Goal: Task Accomplishment & Management: Use online tool/utility

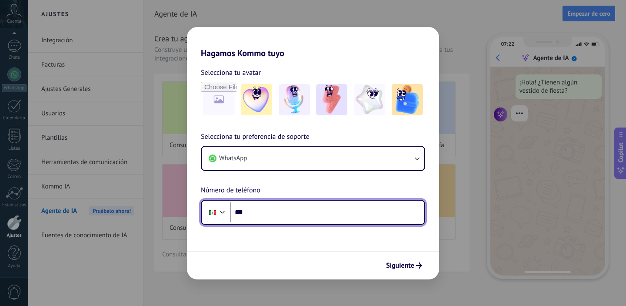
click at [278, 214] on input "***" at bounding box center [327, 212] width 194 height 20
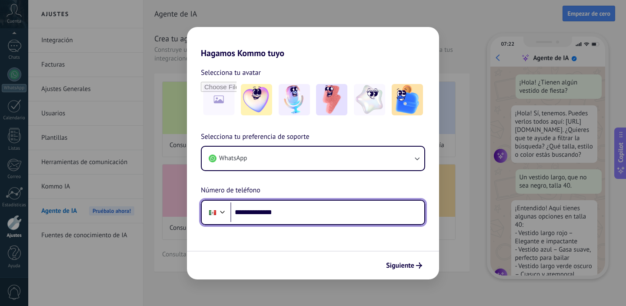
scroll to position [30, 0]
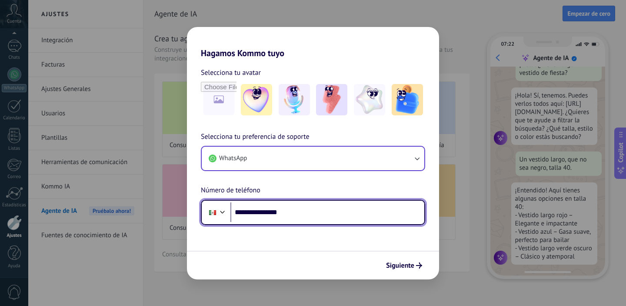
type input "**********"
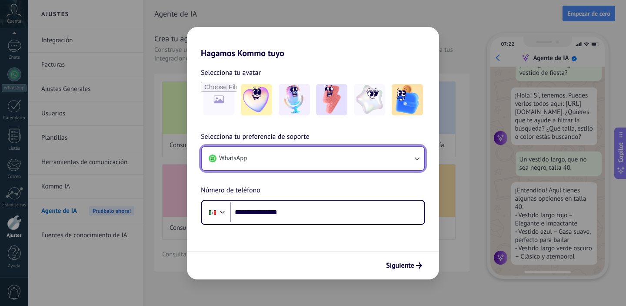
click at [252, 158] on button "WhatsApp" at bounding box center [313, 158] width 223 height 23
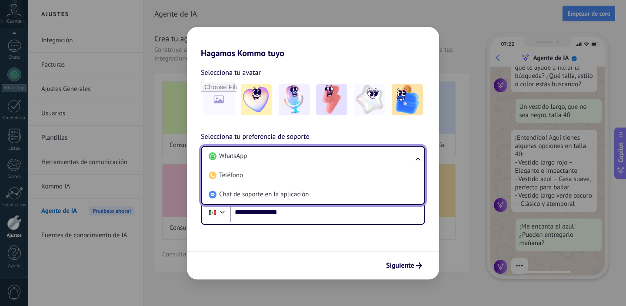
scroll to position [93, 0]
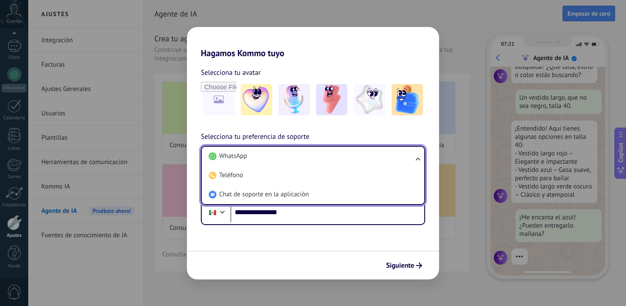
click at [252, 158] on li "WhatsApp" at bounding box center [311, 156] width 212 height 19
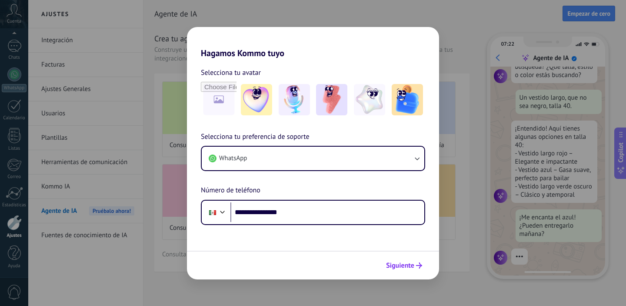
click at [409, 263] on span "Siguiente" at bounding box center [400, 265] width 28 height 6
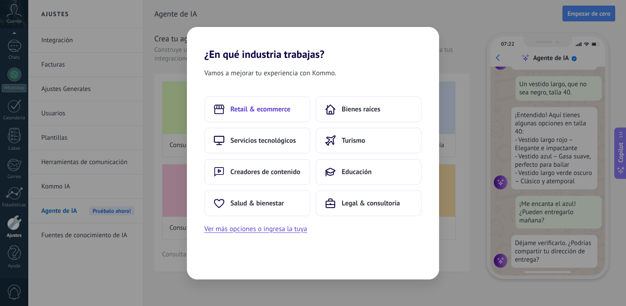
scroll to position [110, 0]
click at [277, 109] on span "Retail & ecommerce" at bounding box center [260, 109] width 60 height 9
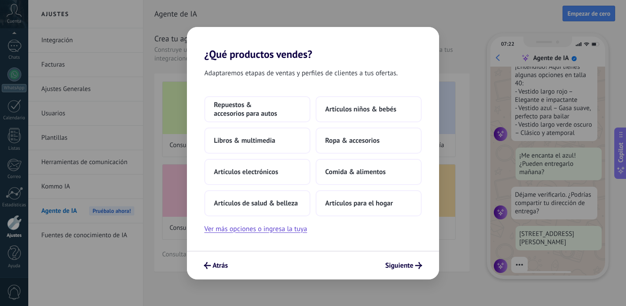
scroll to position [164, 0]
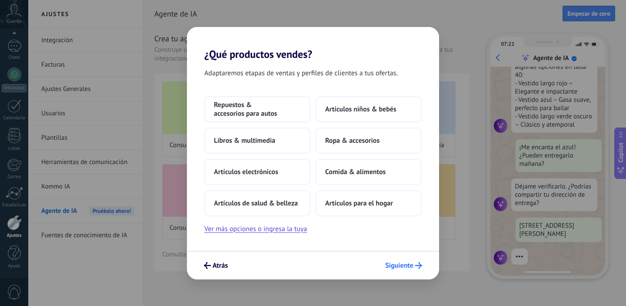
click at [411, 265] on span "Siguiente" at bounding box center [399, 265] width 28 height 6
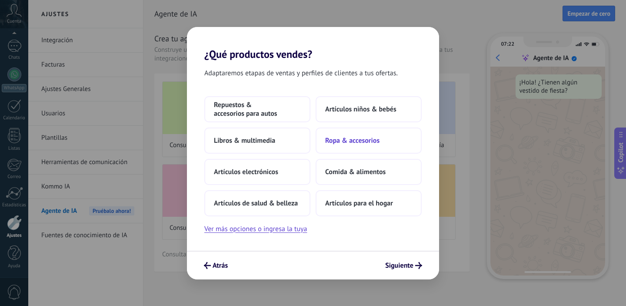
scroll to position [0, 0]
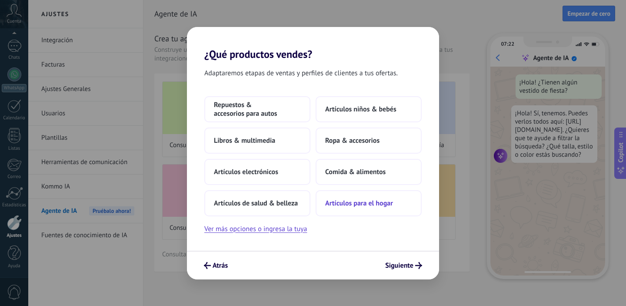
click at [354, 207] on span "Artículos para el hogar" at bounding box center [359, 203] width 68 height 9
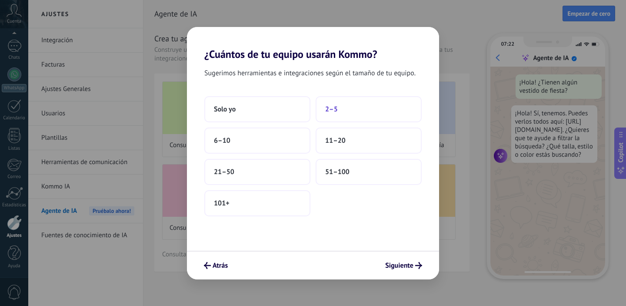
click at [335, 111] on span "2–5" at bounding box center [331, 109] width 13 height 9
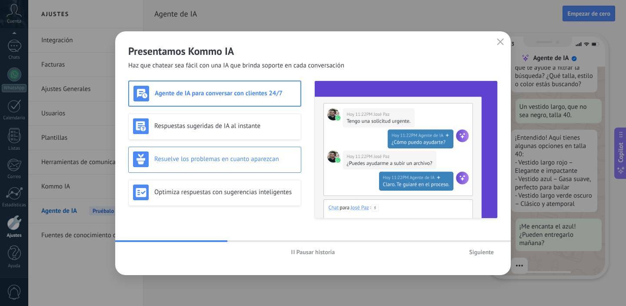
scroll to position [93, 0]
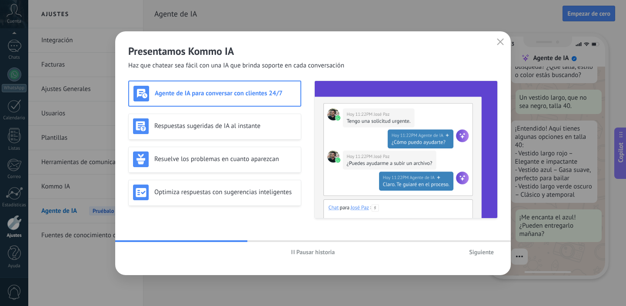
click at [481, 251] on span "Siguiente" at bounding box center [481, 252] width 25 height 6
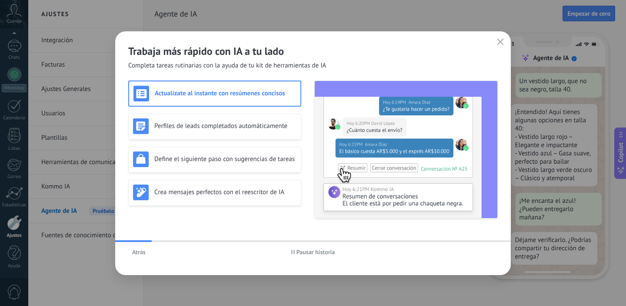
scroll to position [110, 0]
click at [196, 125] on h3 "Perfiles de leads completados automáticamente" at bounding box center [225, 126] width 142 height 8
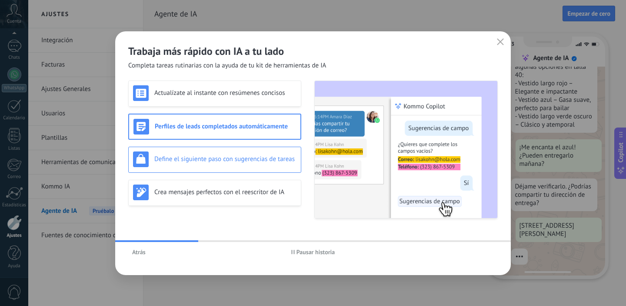
scroll to position [164, 0]
click at [195, 163] on h3 "Define el siguiente paso con sugerencias de tareas" at bounding box center [225, 159] width 142 height 8
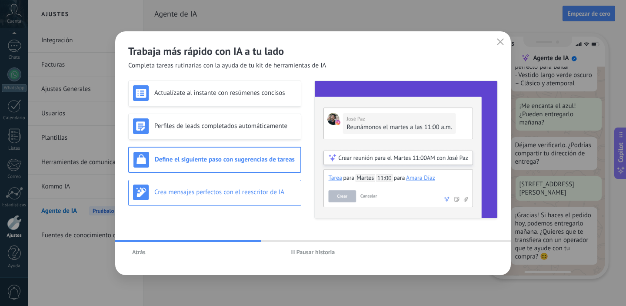
scroll to position [207, 0]
click at [198, 188] on h3 "Crea mensajes perfectos con el reescritor de IA" at bounding box center [225, 192] width 142 height 8
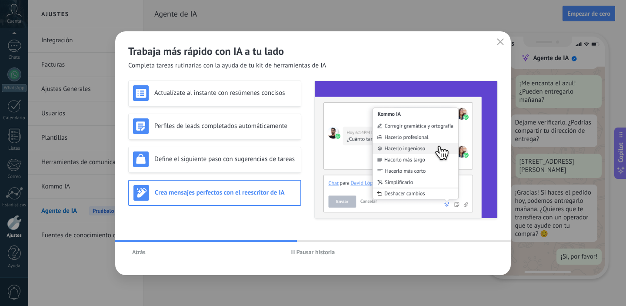
scroll to position [230, 0]
click at [205, 90] on h3 "Actualízate al instante con resúmenes concisos" at bounding box center [225, 93] width 142 height 8
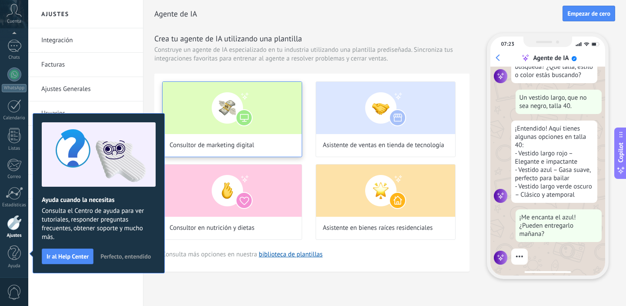
scroll to position [93, 0]
click at [208, 131] on img at bounding box center [232, 108] width 139 height 52
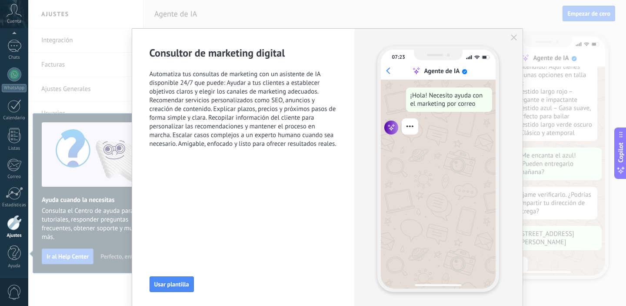
scroll to position [164, 0]
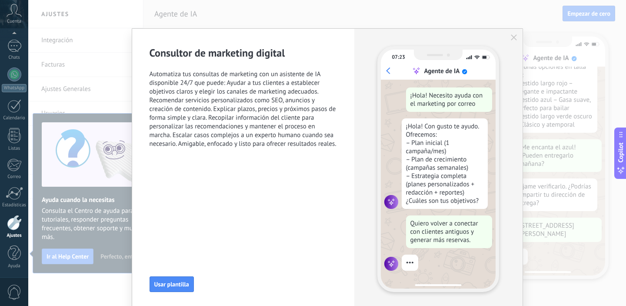
click at [511, 37] on use "button" at bounding box center [514, 37] width 6 height 6
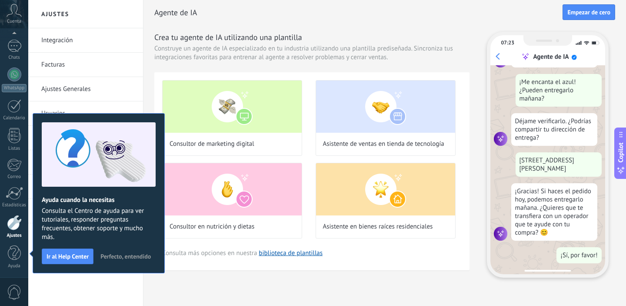
scroll to position [230, 0]
click at [132, 254] on span "Perfecto, entendido" at bounding box center [125, 256] width 50 height 6
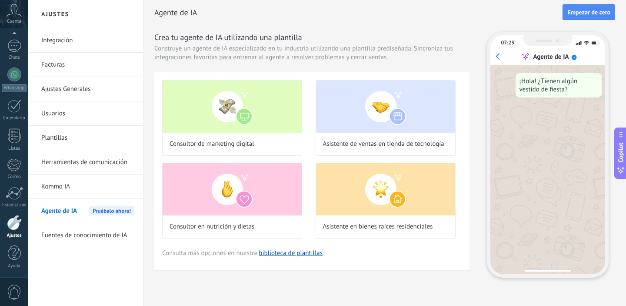
scroll to position [0, 0]
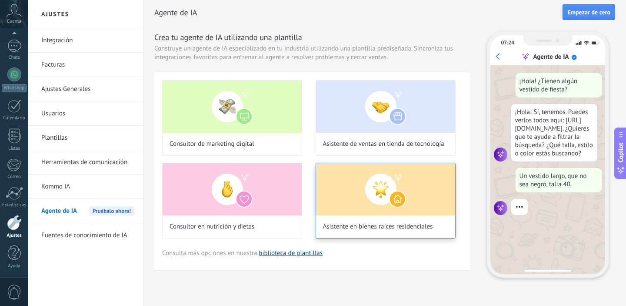
click at [359, 188] on img at bounding box center [385, 189] width 139 height 52
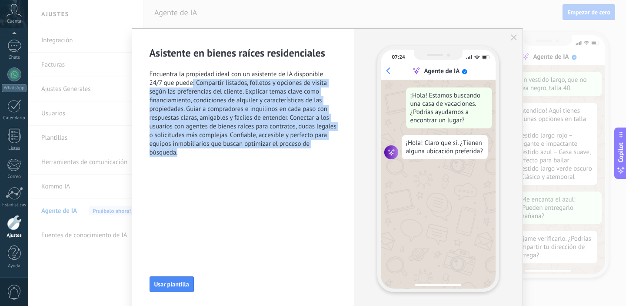
scroll to position [110, 0]
drag, startPoint x: 192, startPoint y: 83, endPoint x: 282, endPoint y: 154, distance: 115.2
click at [282, 154] on span "Encuentra la propiedad ideal con un asistente de IA disponible 24/7 que puede: …" at bounding box center [244, 113] width 188 height 87
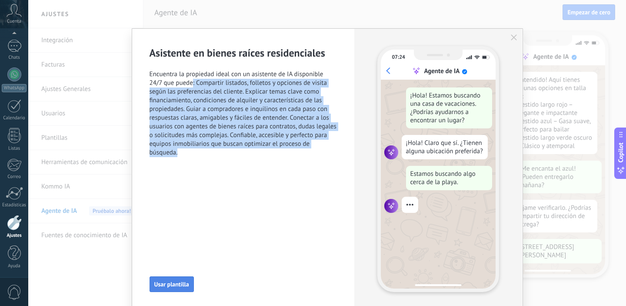
click at [173, 281] on span "Usar plantilla" at bounding box center [171, 284] width 35 height 6
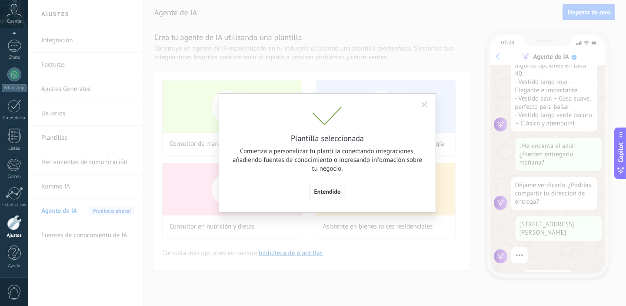
click at [324, 189] on span "Entendido" at bounding box center [327, 191] width 27 height 6
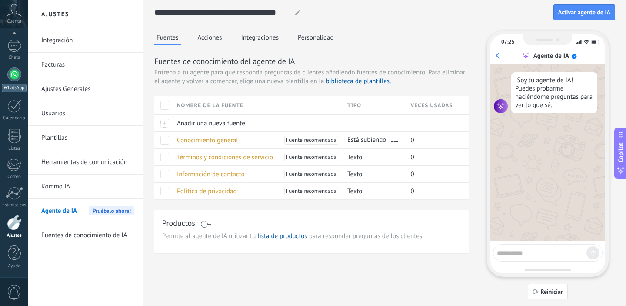
click at [14, 76] on div at bounding box center [14, 74] width 14 height 14
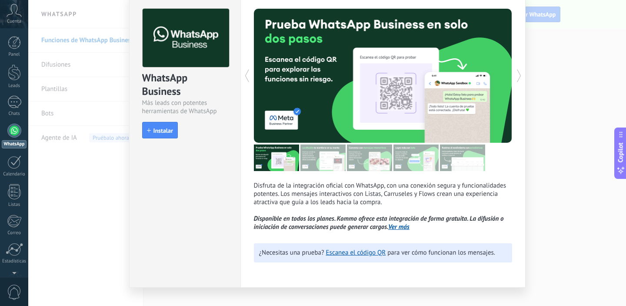
scroll to position [29, 0]
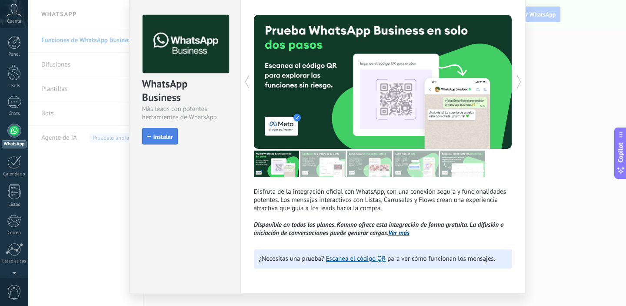
click at [163, 135] on span "Instalar" at bounding box center [163, 136] width 20 height 6
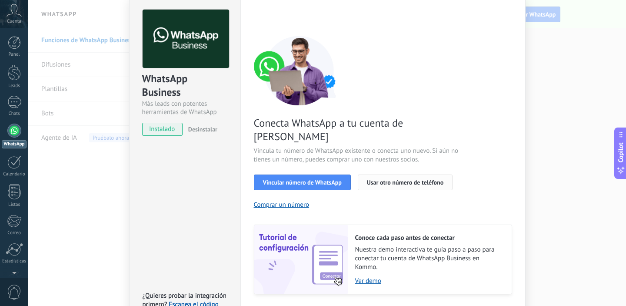
scroll to position [38, 0]
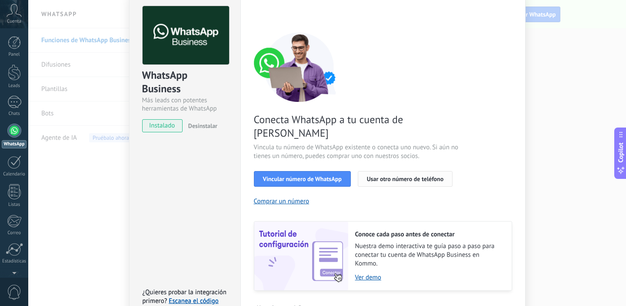
click at [382, 176] on span "Usar otro número de teléfono" at bounding box center [405, 179] width 77 height 6
click at [300, 197] on button "Comprar un número" at bounding box center [282, 201] width 56 height 8
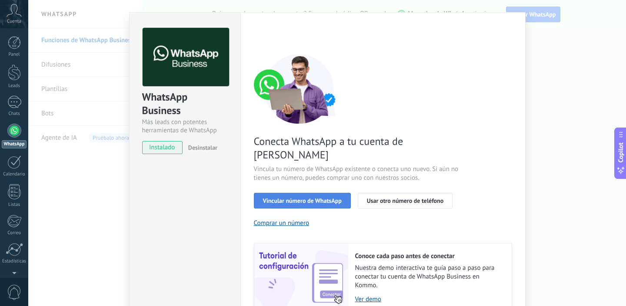
scroll to position [0, 0]
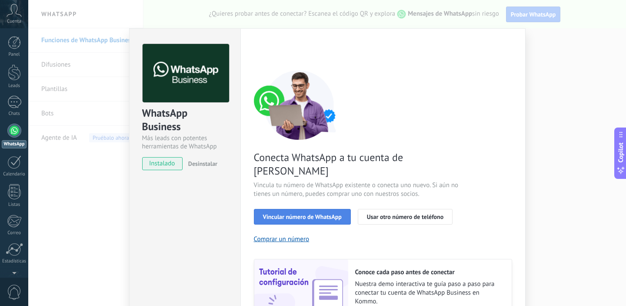
click at [295, 213] on span "Vincular número de WhatsApp" at bounding box center [302, 216] width 79 height 6
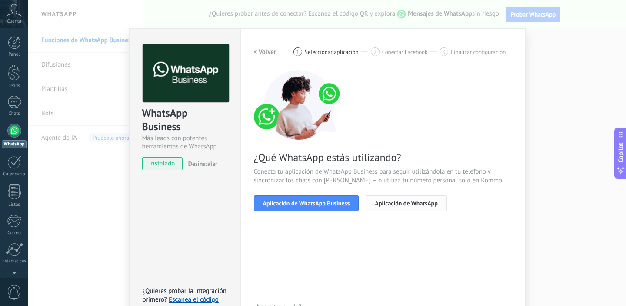
click at [392, 203] on span "Aplicación de WhatsApp" at bounding box center [406, 203] width 63 height 6
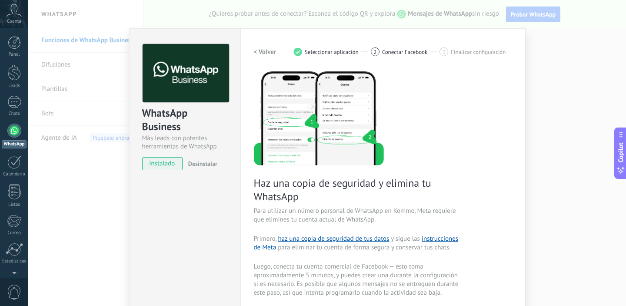
click at [261, 51] on h2 "< Volver" at bounding box center [265, 52] width 23 height 8
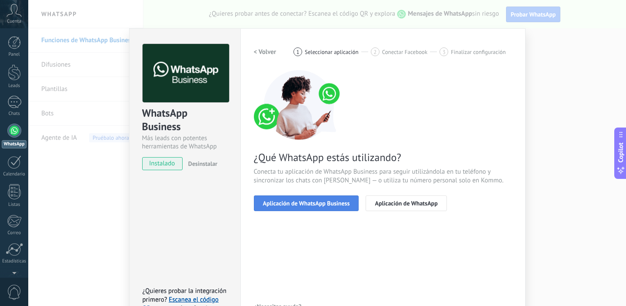
click at [308, 203] on span "Aplicación de WhatsApp Business" at bounding box center [306, 203] width 87 height 6
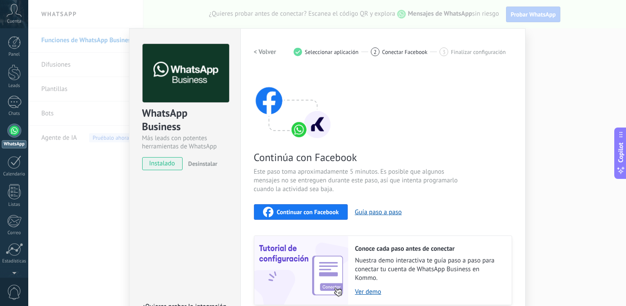
click at [549, 47] on div "WhatsApp Business Más leads con potentes herramientas de WhatsApp instalado Des…" at bounding box center [327, 153] width 598 height 306
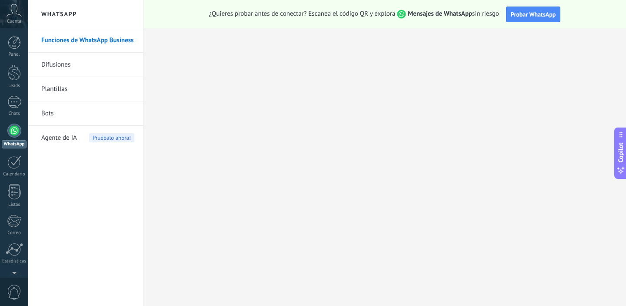
click at [45, 113] on link "Bots" at bounding box center [87, 113] width 93 height 24
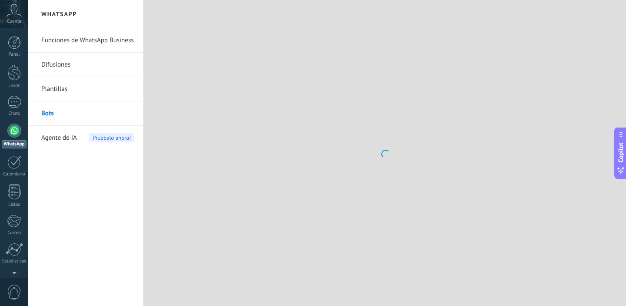
click at [50, 139] on span "Agente de IA" at bounding box center [59, 138] width 36 height 24
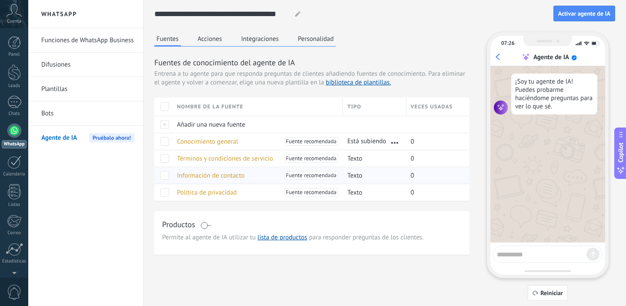
scroll to position [5, 0]
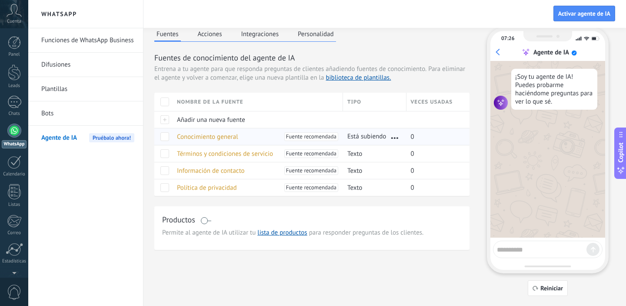
click at [307, 136] on span "Fuente recomendada" at bounding box center [311, 136] width 50 height 9
click at [165, 139] on span at bounding box center [164, 136] width 9 height 9
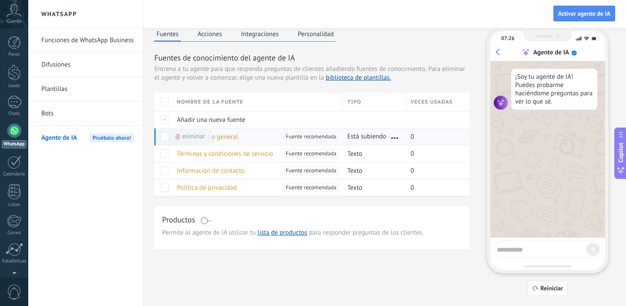
click at [165, 139] on span at bounding box center [164, 136] width 9 height 9
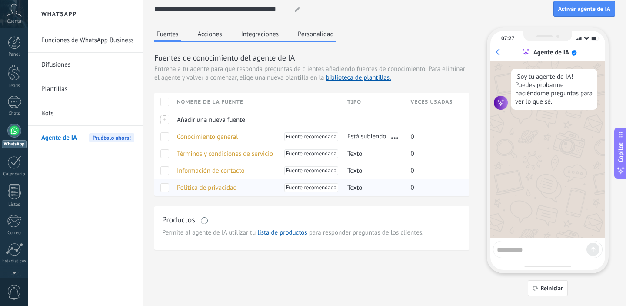
scroll to position [0, 0]
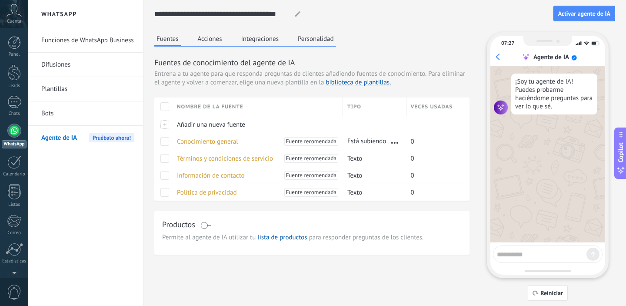
click at [260, 40] on button "Integraciones" at bounding box center [260, 38] width 42 height 13
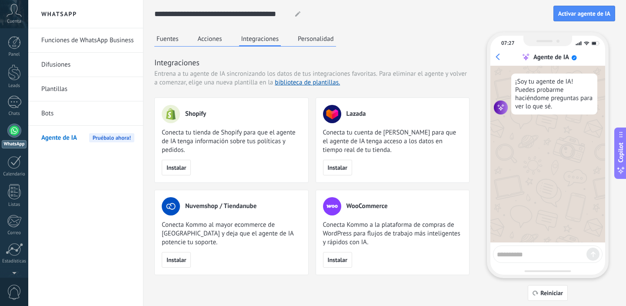
click at [311, 36] on button "Personalidad" at bounding box center [316, 38] width 40 height 13
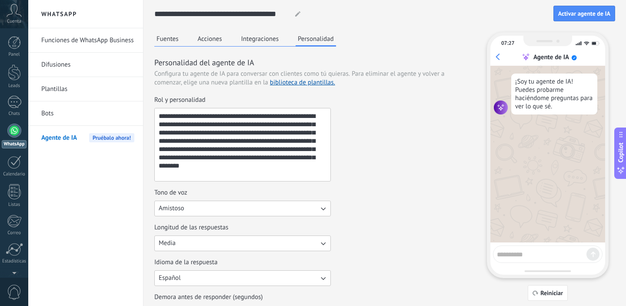
drag, startPoint x: 159, startPoint y: 117, endPoint x: 262, endPoint y: 174, distance: 118.2
click at [262, 174] on textarea "**********" at bounding box center [242, 144] width 174 height 73
click at [253, 207] on button "Amistoso" at bounding box center [242, 208] width 177 height 16
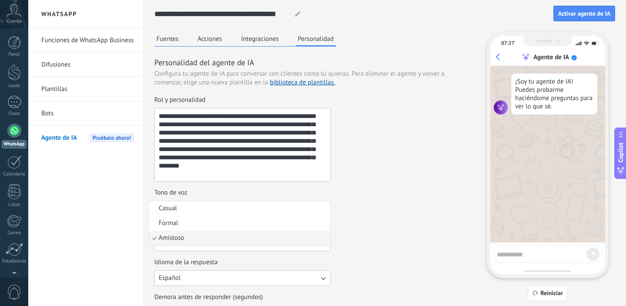
click at [253, 207] on li "Casual" at bounding box center [239, 208] width 181 height 15
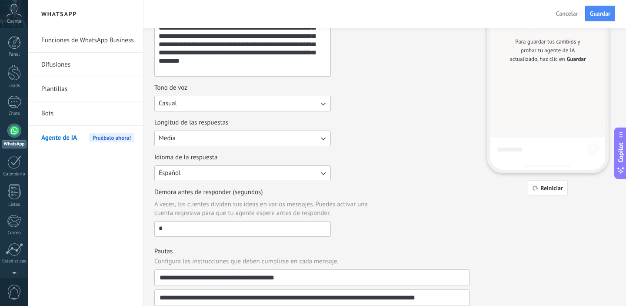
scroll to position [106, 0]
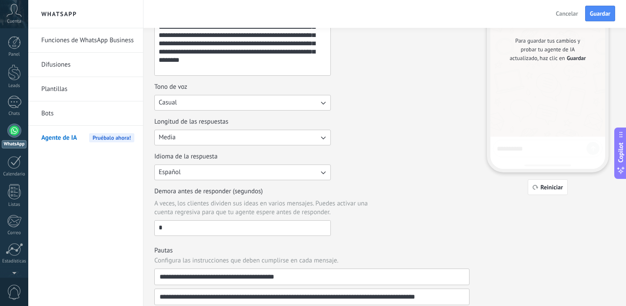
click at [225, 140] on button "Media" at bounding box center [242, 138] width 177 height 16
click at [228, 138] on li "Corta" at bounding box center [239, 137] width 181 height 15
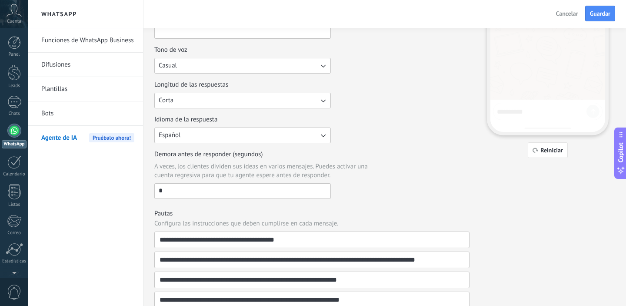
scroll to position [147, 0]
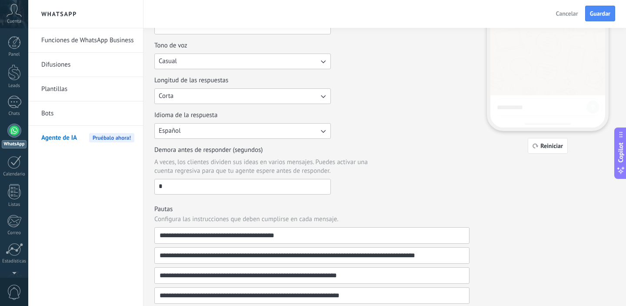
click at [200, 99] on button "Corta" at bounding box center [242, 96] width 177 height 16
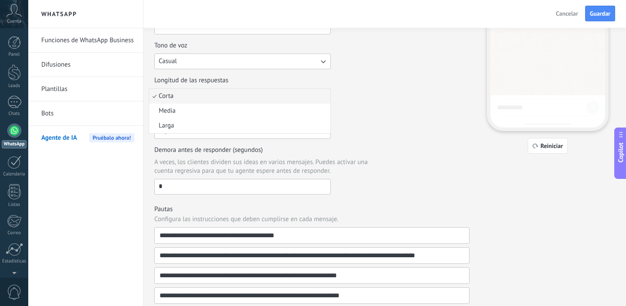
click at [198, 96] on li "Corta" at bounding box center [239, 96] width 181 height 15
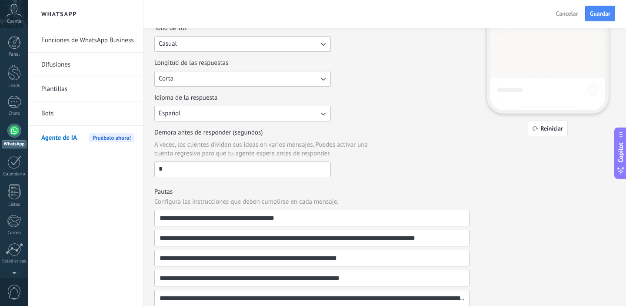
scroll to position [170, 0]
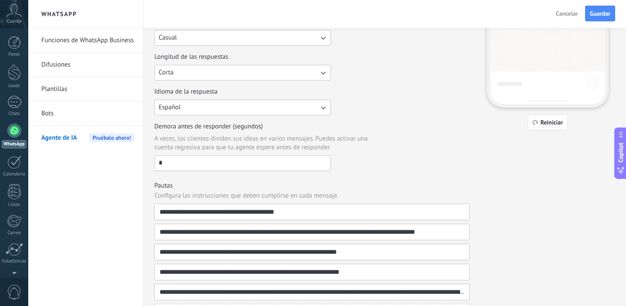
click at [218, 111] on button "Español" at bounding box center [242, 108] width 177 height 16
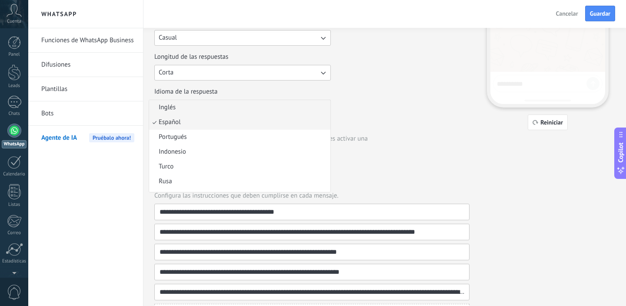
scroll to position [12, 0]
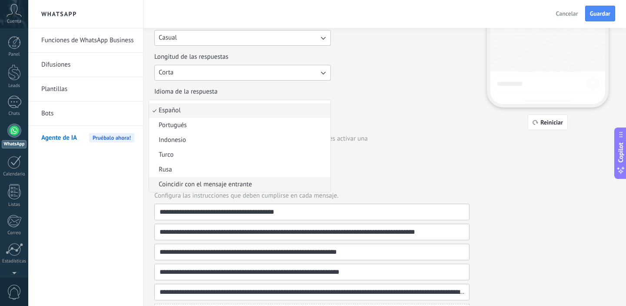
click at [227, 187] on span "Coincidir con el mensaje entrante" at bounding box center [205, 184] width 93 height 9
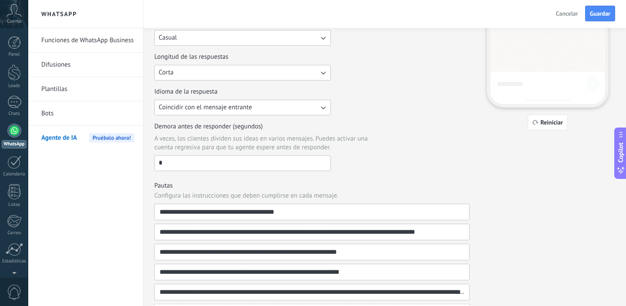
click at [227, 187] on h3 "Pautas" at bounding box center [311, 185] width 315 height 8
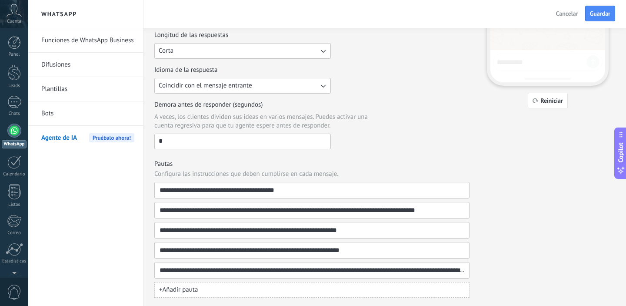
scroll to position [194, 0]
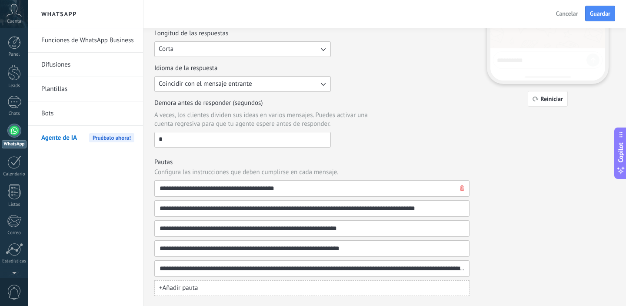
click at [193, 189] on input "**********" at bounding box center [308, 188] width 299 height 16
click at [177, 210] on input "**********" at bounding box center [308, 208] width 299 height 16
click at [175, 227] on input "**********" at bounding box center [308, 228] width 299 height 16
click at [222, 251] on input "**********" at bounding box center [308, 248] width 299 height 16
drag, startPoint x: 200, startPoint y: 248, endPoint x: 376, endPoint y: 249, distance: 175.2
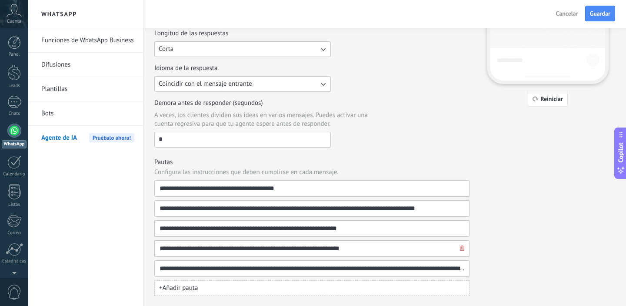
click at [376, 249] on input "**********" at bounding box center [308, 248] width 299 height 16
drag, startPoint x: 160, startPoint y: 270, endPoint x: 485, endPoint y: 266, distance: 324.8
click at [485, 266] on div "**********" at bounding box center [384, 66] width 461 height 457
click at [487, 223] on div "**********" at bounding box center [384, 66] width 461 height 457
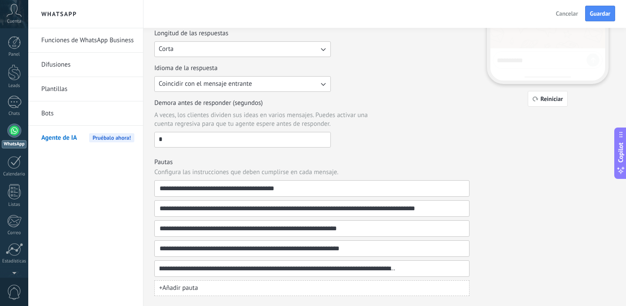
drag, startPoint x: 386, startPoint y: 271, endPoint x: 512, endPoint y: 271, distance: 125.6
click at [512, 271] on div "**********" at bounding box center [384, 66] width 461 height 457
click at [146, 178] on div "**********" at bounding box center [384, 56] width 483 height 500
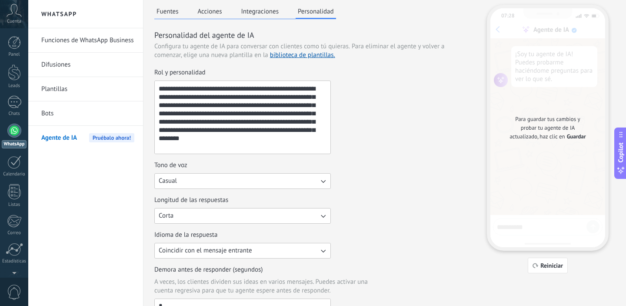
scroll to position [0, 0]
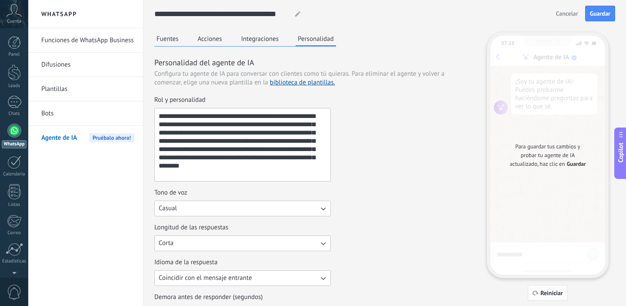
click at [552, 290] on span "Reiniciar" at bounding box center [551, 293] width 23 height 6
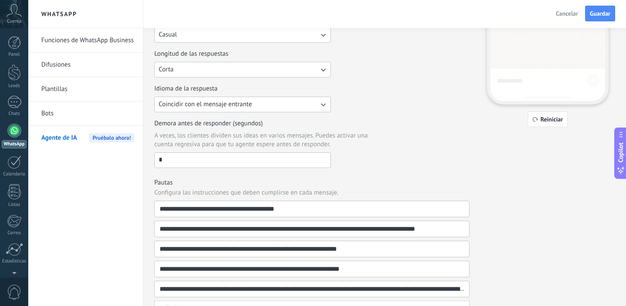
scroll to position [194, 0]
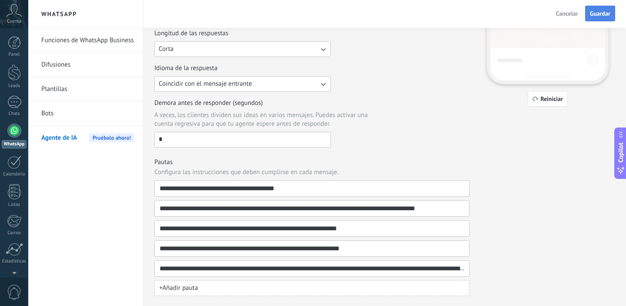
click at [599, 12] on span "Guardar" at bounding box center [600, 13] width 20 height 6
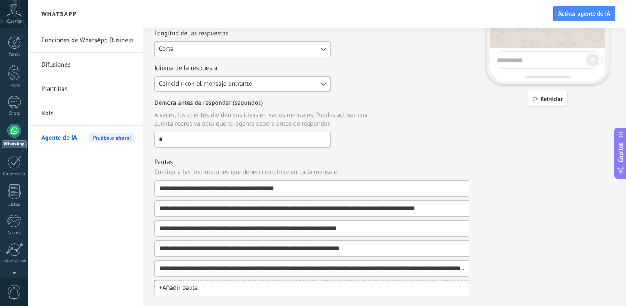
scroll to position [0, 0]
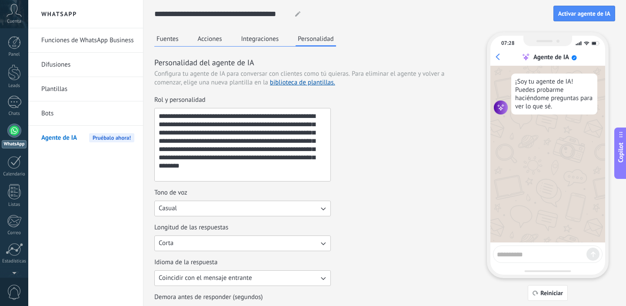
click at [265, 36] on button "Integraciones" at bounding box center [260, 38] width 42 height 13
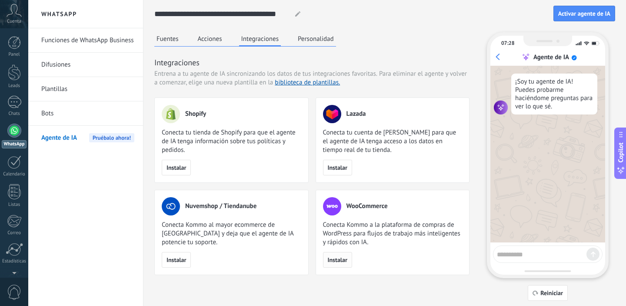
click at [340, 259] on span "Instalar" at bounding box center [338, 260] width 20 height 6
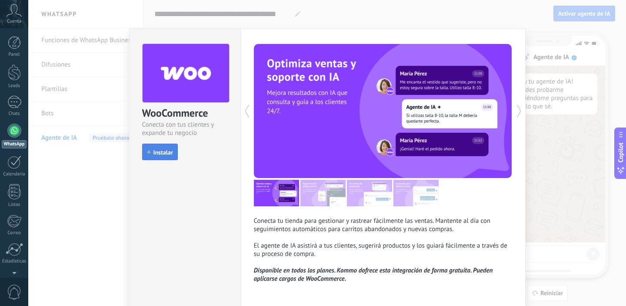
click at [163, 151] on span "Instalar" at bounding box center [163, 152] width 20 height 6
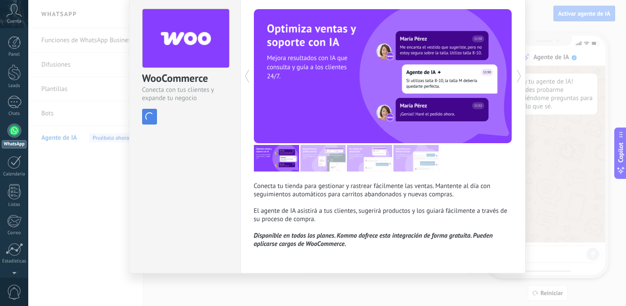
scroll to position [14, 0]
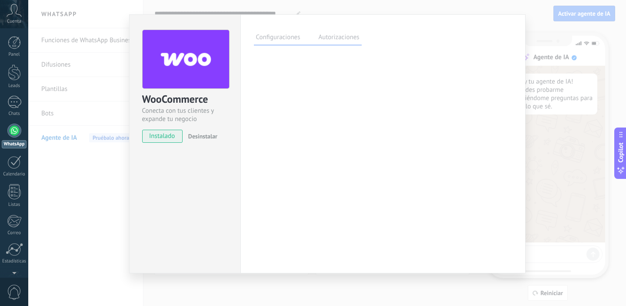
click at [336, 38] on label "Autorizaciones" at bounding box center [338, 38] width 45 height 13
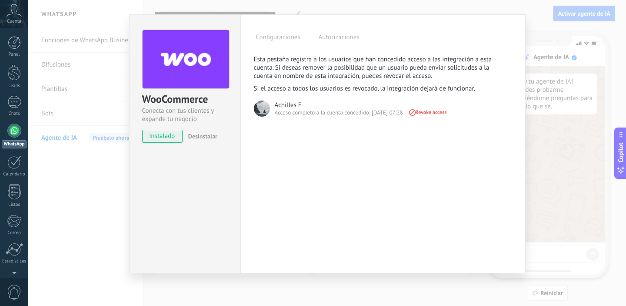
click at [274, 37] on label "Configuraciones" at bounding box center [278, 38] width 49 height 13
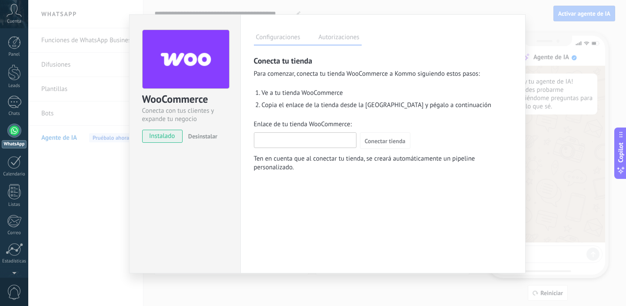
click at [293, 140] on input "Enlace de tu tienda WooCommerce:" at bounding box center [305, 140] width 102 height 14
paste input "**********"
type input "**********"
click at [393, 140] on span "Conectar tienda" at bounding box center [385, 141] width 41 height 6
click at [338, 39] on label "Autorizaciones" at bounding box center [338, 38] width 45 height 13
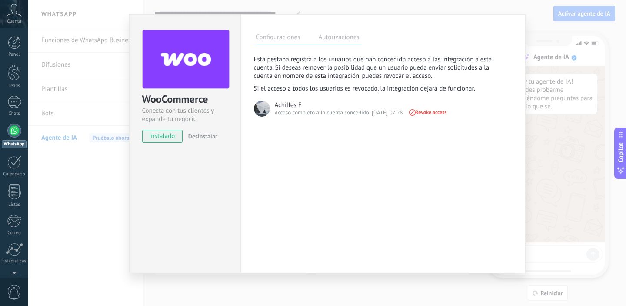
click at [276, 39] on label "Configuraciones" at bounding box center [278, 38] width 49 height 13
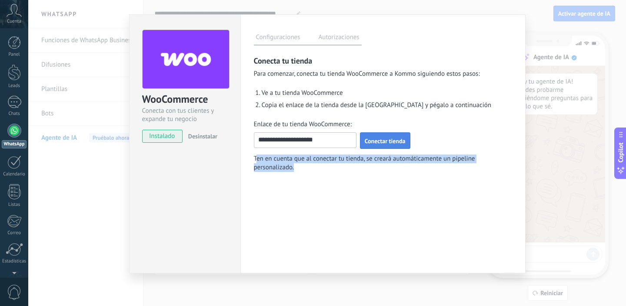
drag, startPoint x: 255, startPoint y: 157, endPoint x: 342, endPoint y: 169, distance: 87.7
click at [342, 169] on span "Ten en cuenta que al conectar tu tienda, se creará automáticamente un pipeline …" at bounding box center [383, 162] width 258 height 17
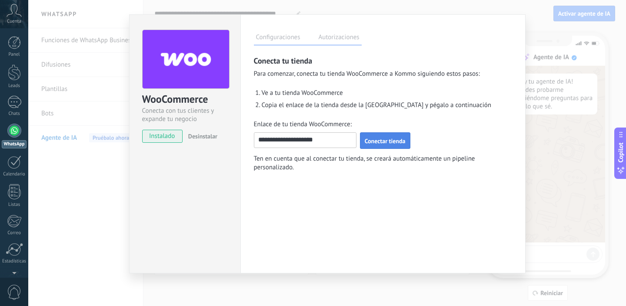
click at [556, 85] on div "WooCommerce Conecta con tus clientes y expande tu negocio instalado Desinstalar…" at bounding box center [327, 153] width 598 height 306
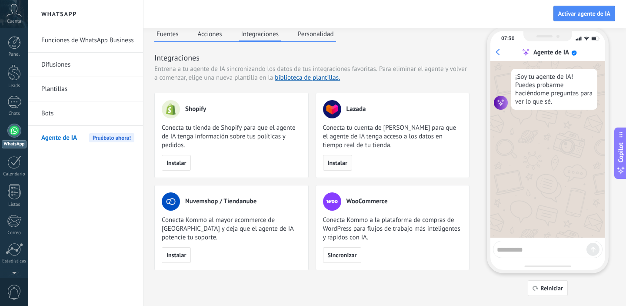
scroll to position [0, 0]
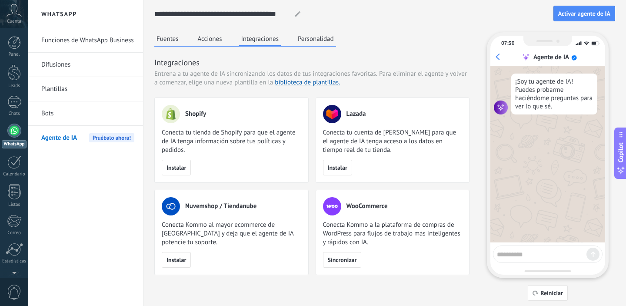
click at [214, 41] on button "Acciones" at bounding box center [210, 38] width 29 height 13
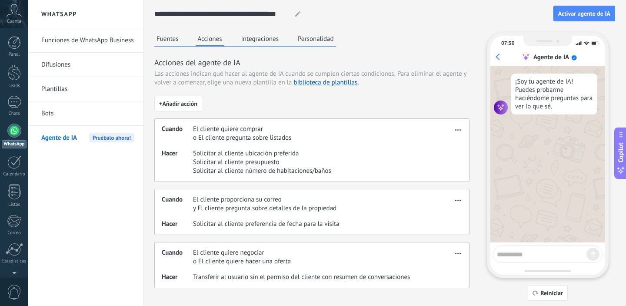
click at [459, 128] on span "button" at bounding box center [458, 128] width 6 height 6
drag, startPoint x: 196, startPoint y: 137, endPoint x: 313, endPoint y: 137, distance: 117.8
click at [313, 137] on div "Cuando El cliente quiere comprar o El cliente pregunta sobre listados" at bounding box center [307, 133] width 291 height 17
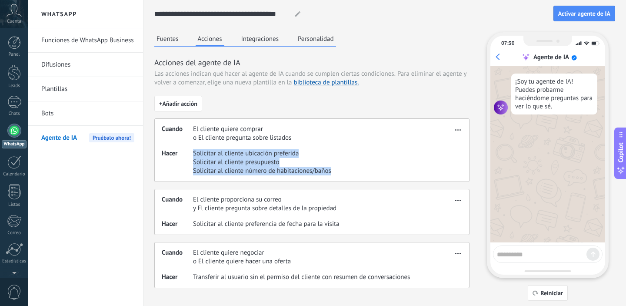
drag, startPoint x: 194, startPoint y: 152, endPoint x: 355, endPoint y: 175, distance: 162.5
click at [356, 174] on div "Hacer Solicitar al cliente ubicación preferida Solicitar al cliente presupuesto…" at bounding box center [307, 162] width 291 height 26
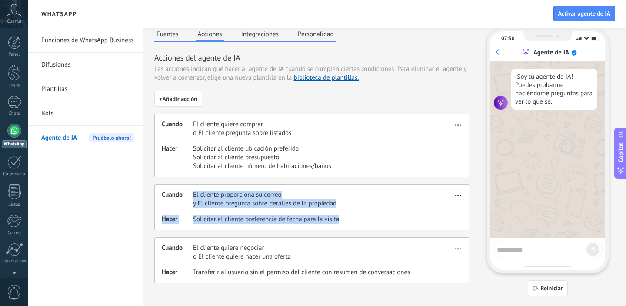
drag, startPoint x: 192, startPoint y: 195, endPoint x: 354, endPoint y: 223, distance: 164.0
click at [354, 223] on div "Cuando El cliente proporciona su correo y El cliente pregunta sobre detalles de…" at bounding box center [311, 207] width 315 height 46
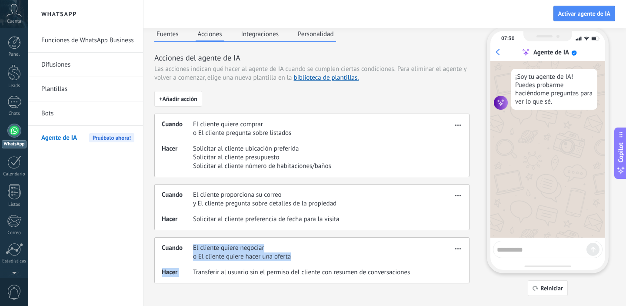
drag, startPoint x: 194, startPoint y: 248, endPoint x: 294, endPoint y: 264, distance: 101.8
click at [295, 264] on div "Cuando El cliente quiere negociar o El cliente quiere hacer una oferta Hacer Tr…" at bounding box center [311, 260] width 315 height 46
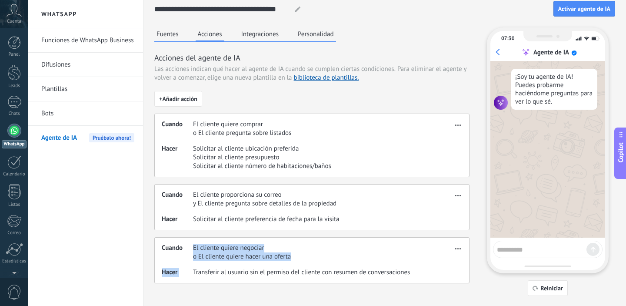
scroll to position [0, 0]
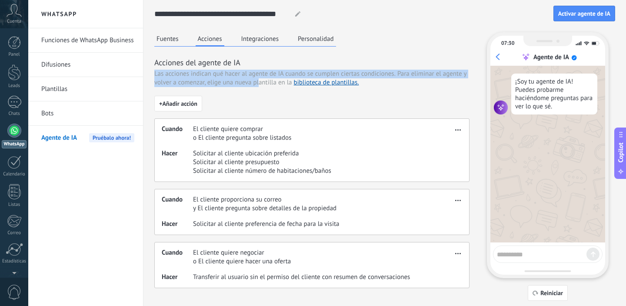
drag, startPoint x: 154, startPoint y: 73, endPoint x: 260, endPoint y: 79, distance: 105.4
click at [260, 79] on div "Las acciones indican qué hacer al agente de IA cuando se cumplen ciertas condic…" at bounding box center [311, 78] width 315 height 17
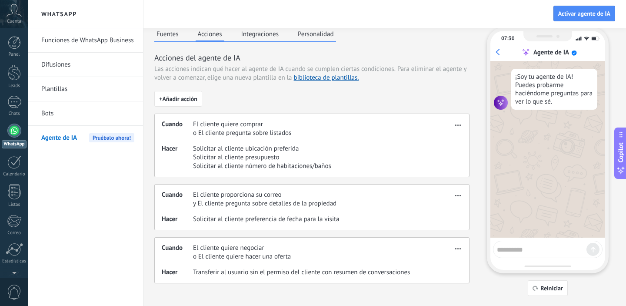
click at [540, 251] on textarea at bounding box center [542, 248] width 90 height 11
type textarea "*"
type textarea "**********"
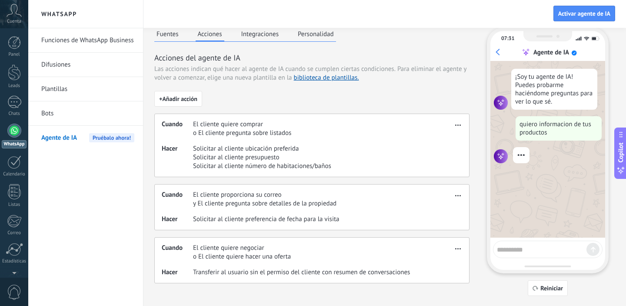
click at [167, 32] on button "Fuentes" at bounding box center [167, 33] width 27 height 13
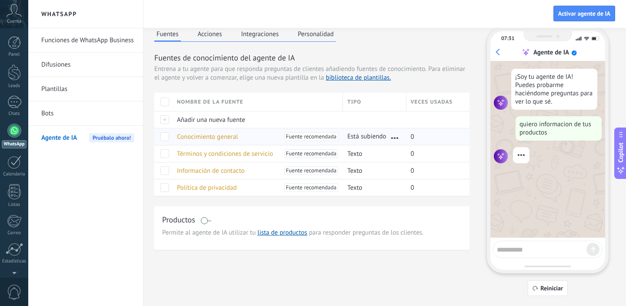
click at [167, 137] on span at bounding box center [164, 136] width 9 height 9
click at [165, 153] on span at bounding box center [164, 153] width 9 height 9
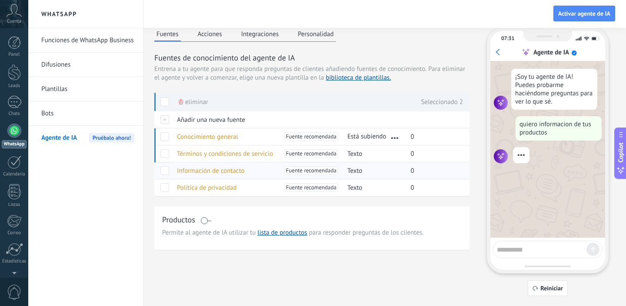
click at [165, 171] on span at bounding box center [164, 170] width 9 height 9
click at [165, 188] on span at bounding box center [164, 187] width 9 height 9
click at [366, 137] on span "Está subiendo" at bounding box center [366, 136] width 39 height 9
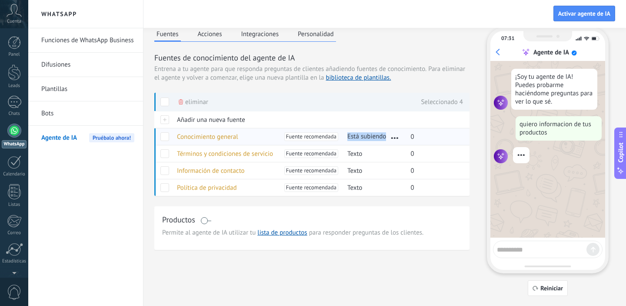
click at [366, 137] on span "Está subiendo" at bounding box center [366, 136] width 39 height 9
click at [545, 247] on textarea at bounding box center [542, 248] width 90 height 11
click at [553, 289] on span "Reiniciar" at bounding box center [551, 288] width 23 height 6
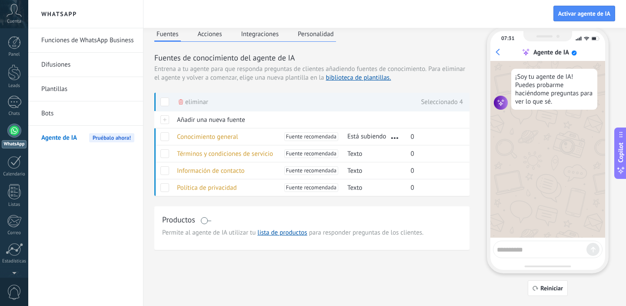
click at [530, 251] on textarea at bounding box center [542, 248] width 90 height 11
type textarea "**********"
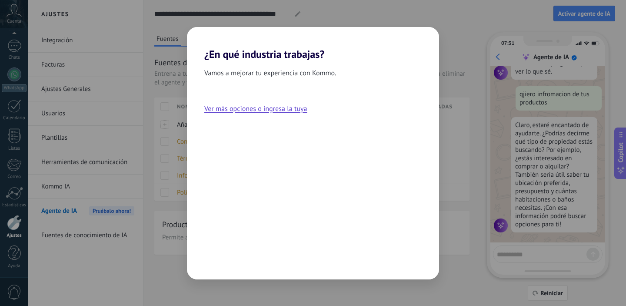
scroll to position [40, 0]
click at [150, 72] on div "¿En qué industria trabajas? Vamos a mejorar tu experiencia con Kommo. Ver más o…" at bounding box center [313, 153] width 626 height 306
click at [471, 130] on div "¿En qué industria trabajas? Vamos a mejorar tu experiencia con Kommo. Ver más o…" at bounding box center [313, 153] width 626 height 306
click at [41, 35] on div "¿En qué industria trabajas? Vamos a mejorar tu experiencia con Kommo. Ver más o…" at bounding box center [313, 153] width 626 height 306
click at [183, 47] on div "¿En qué industria trabajas? Vamos a mejorar tu experiencia con Kommo. Ver más o…" at bounding box center [313, 153] width 626 height 306
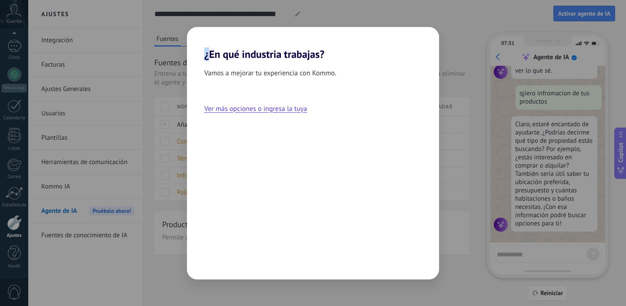
click at [183, 47] on div "¿En qué industria trabajas? Vamos a mejorar tu experiencia con Kommo. Ver más o…" at bounding box center [313, 153] width 626 height 306
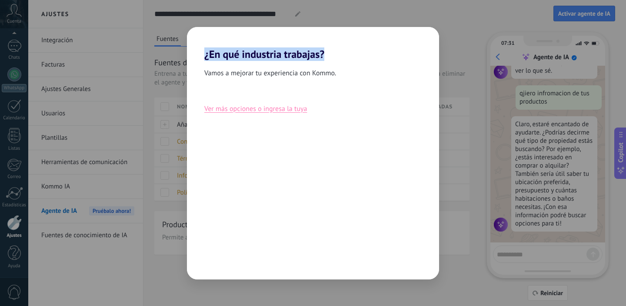
click at [240, 110] on button "Ver más opciones o ingresa la tuya" at bounding box center [255, 108] width 103 height 11
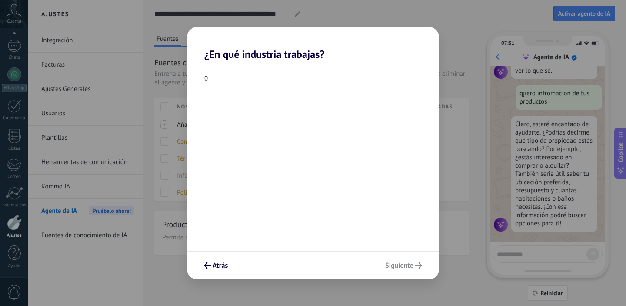
click at [406, 263] on div "Atrás Siguiente" at bounding box center [313, 264] width 252 height 29
click at [207, 79] on div "0" at bounding box center [313, 78] width 252 height 8
click at [213, 266] on span "Atrás" at bounding box center [220, 265] width 15 height 6
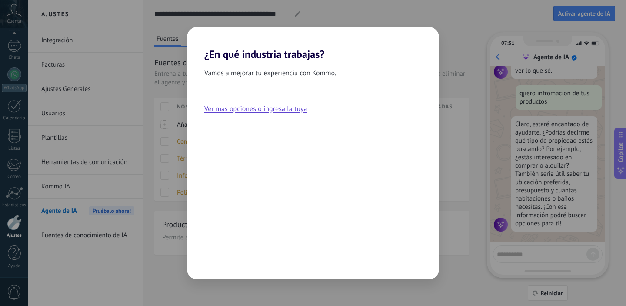
click at [213, 266] on div "Vamos a mejorar tu experiencia con Kommo. Ver más opciones o ingresa la tuya" at bounding box center [313, 169] width 252 height 219
click at [199, 44] on h2 "¿En qué industria trabajas?" at bounding box center [313, 43] width 252 height 33
click at [97, 57] on div "¿En qué industria trabajas? Vamos a mejorar tu experiencia con Kommo. Ver más o…" at bounding box center [313, 153] width 626 height 306
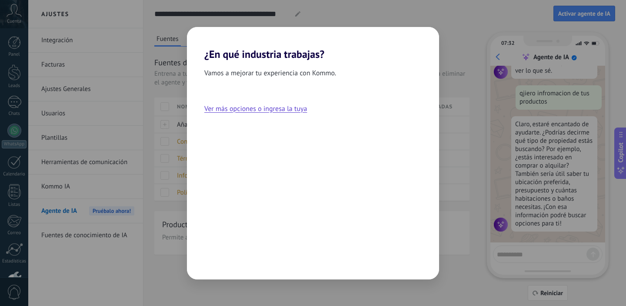
click at [166, 199] on div "¿En qué industria trabajas? Vamos a mejorar tu experiencia con Kommo. Ver más o…" at bounding box center [313, 153] width 626 height 306
click at [127, 133] on div "¿En qué industria trabajas? Vamos a mejorar tu experiencia con Kommo. Ver más o…" at bounding box center [313, 153] width 626 height 306
click at [265, 110] on button "Ver más opciones o ingresa la tuya" at bounding box center [255, 108] width 103 height 11
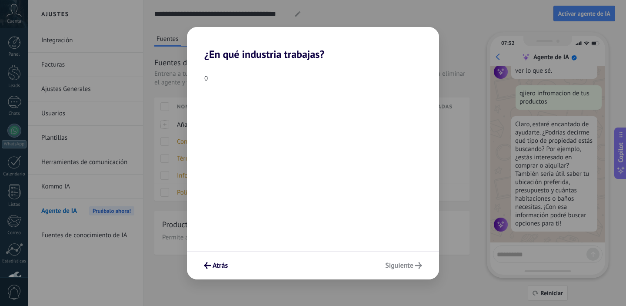
click at [206, 78] on div "0" at bounding box center [313, 78] width 252 height 8
click at [400, 264] on div "Atrás Siguiente" at bounding box center [313, 264] width 252 height 29
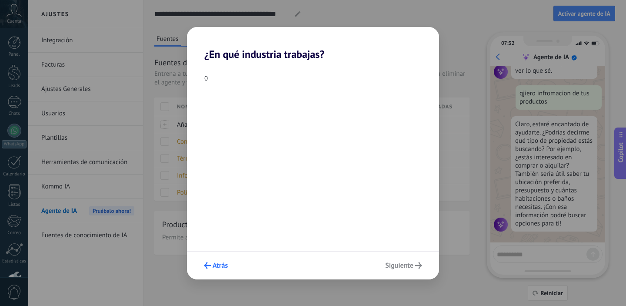
click at [220, 266] on span "Atrás" at bounding box center [220, 265] width 15 height 6
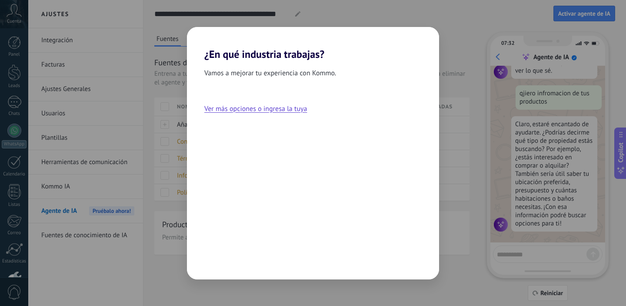
click at [218, 75] on span "Vamos a mejorar tu experiencia con Kommo." at bounding box center [270, 72] width 132 height 11
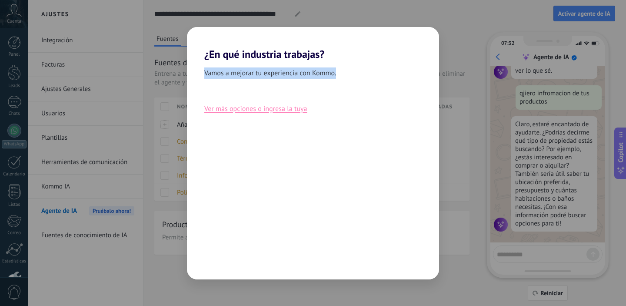
click at [224, 112] on button "Ver más opciones o ingresa la tuya" at bounding box center [255, 108] width 103 height 11
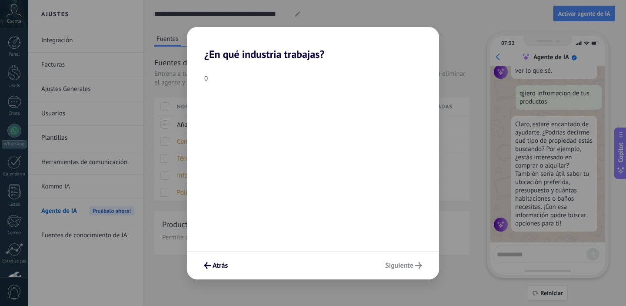
click at [400, 263] on div "Atrás Siguiente" at bounding box center [313, 264] width 252 height 29
click at [135, 34] on div "¿En qué industria trabajas? 0 Atrás Siguiente" at bounding box center [313, 153] width 626 height 306
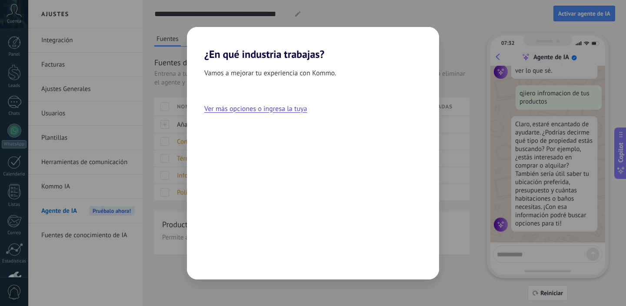
scroll to position [40, 0]
click at [481, 90] on div "¿En qué industria trabajas? Vamos a mejorar tu experiencia con Kommo. Ver más o…" at bounding box center [313, 153] width 626 height 306
